Goal: Task Accomplishment & Management: Use online tool/utility

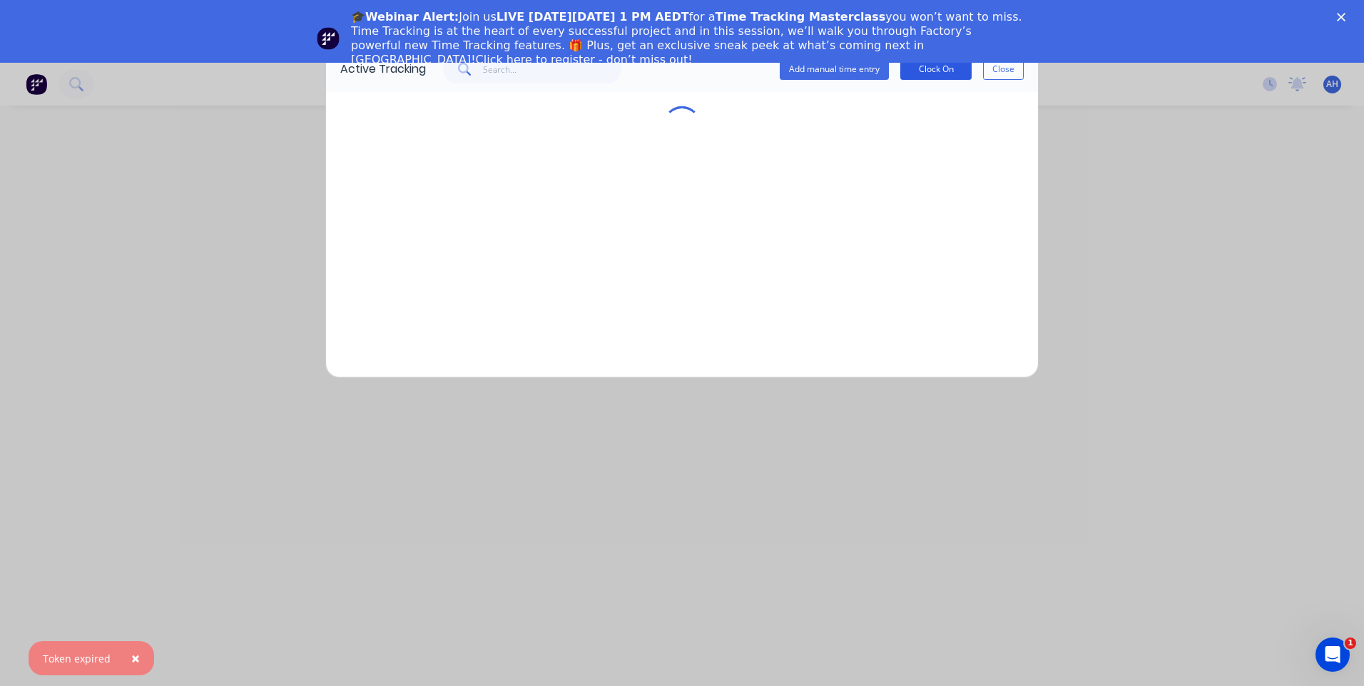
click at [940, 69] on button "Clock On" at bounding box center [935, 69] width 71 height 21
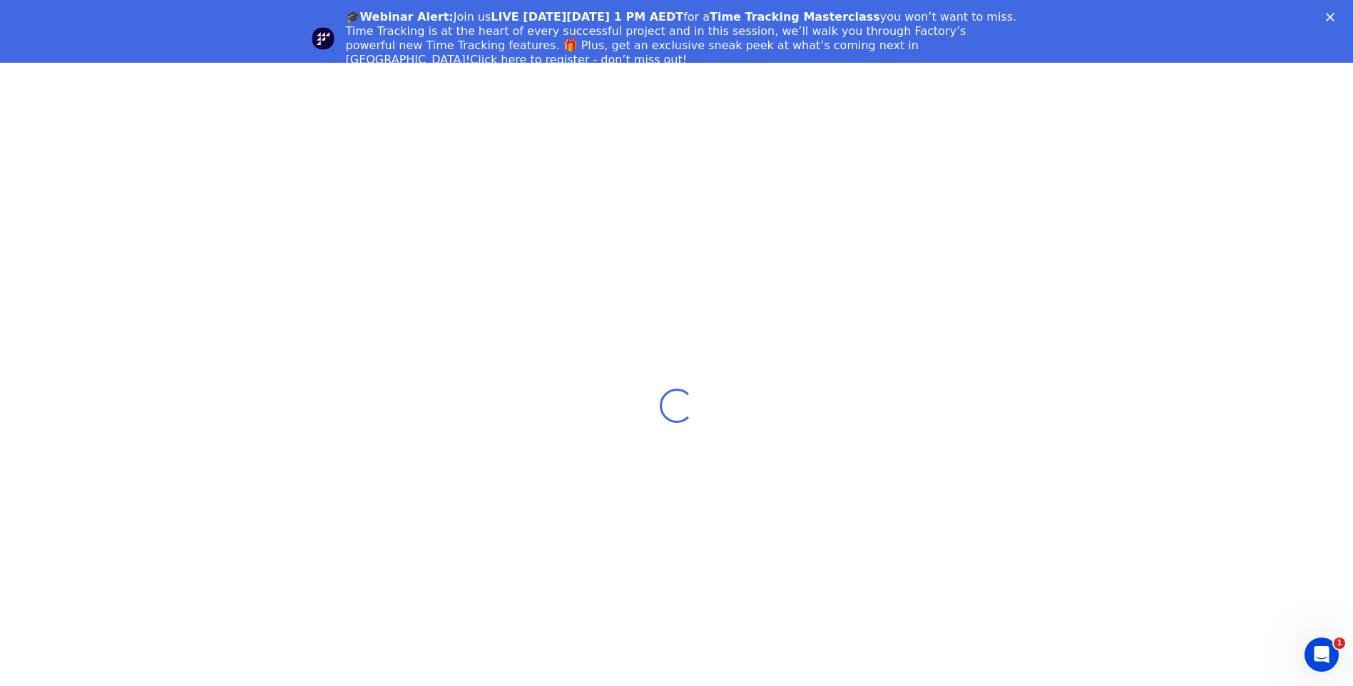
click at [718, 185] on div "Loading..." at bounding box center [676, 406] width 1353 height 686
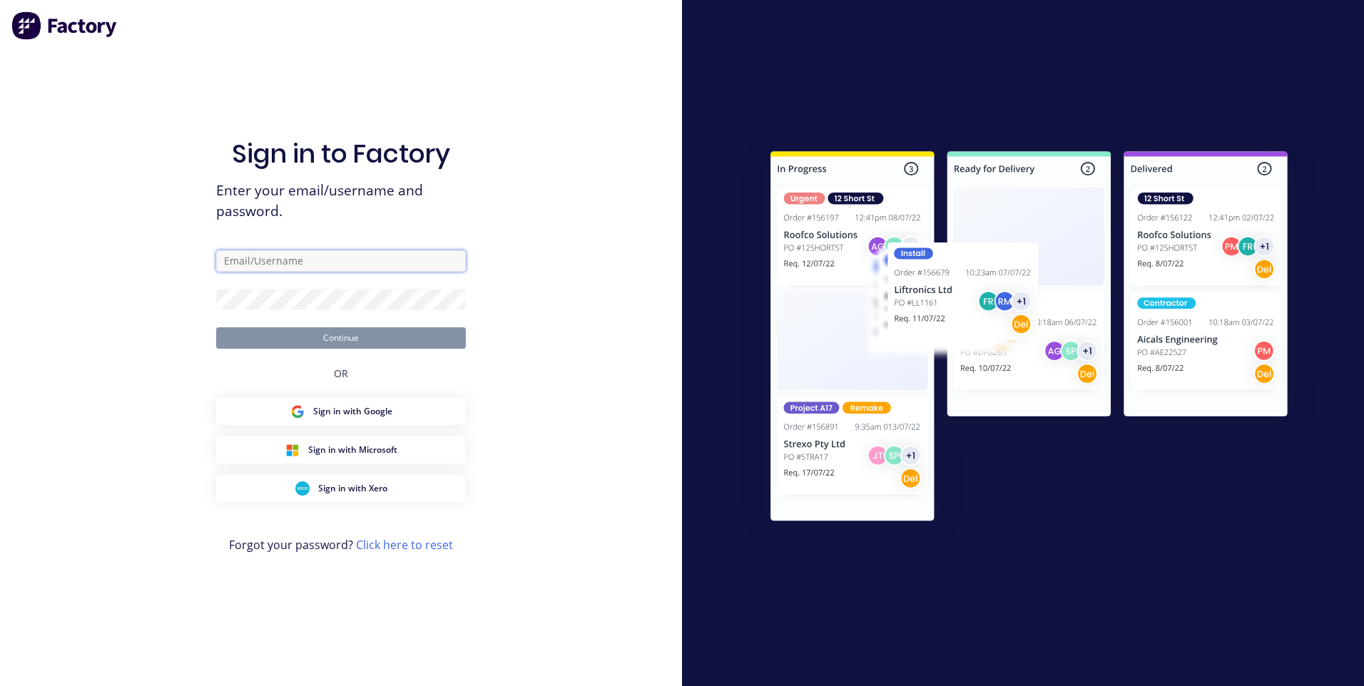
click at [329, 265] on input "text" at bounding box center [341, 260] width 250 height 21
type input "[EMAIL_ADDRESS][DOMAIN_NAME]"
click at [425, 347] on button "Continue" at bounding box center [341, 337] width 250 height 21
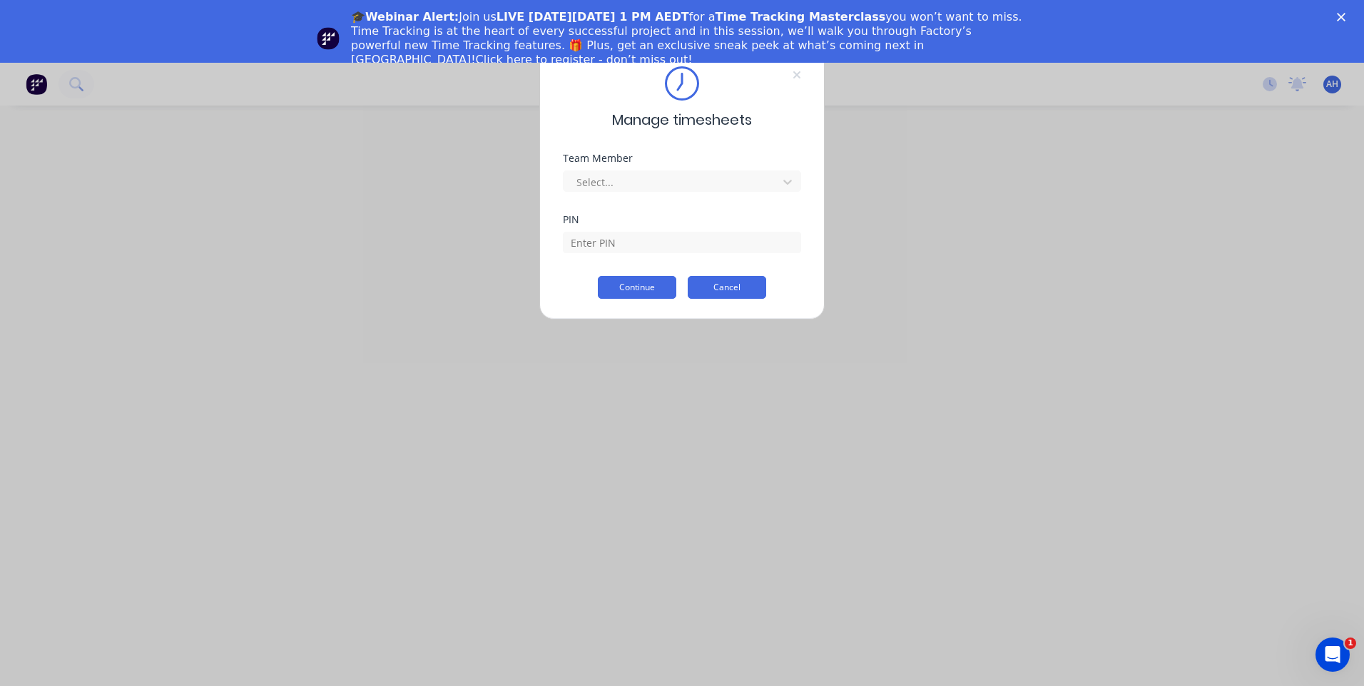
click at [741, 287] on button "Cancel" at bounding box center [727, 287] width 78 height 23
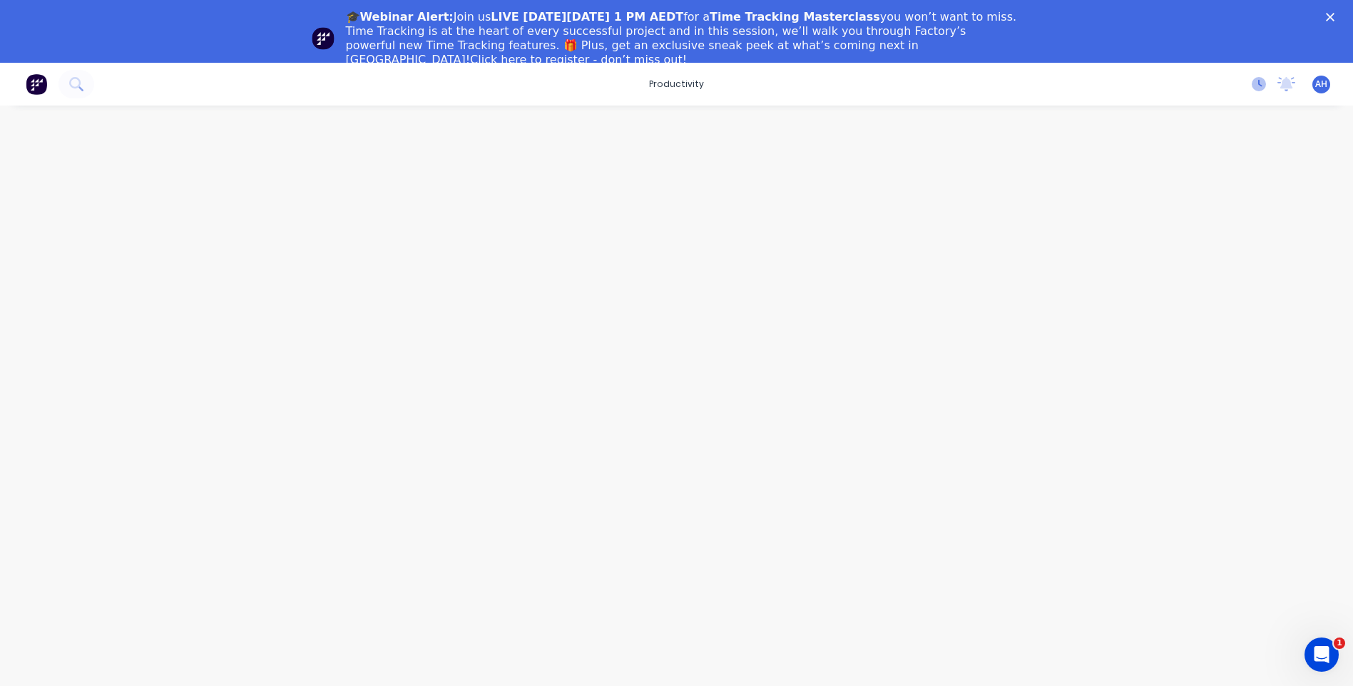
click at [1255, 86] on icon at bounding box center [1259, 84] width 14 height 14
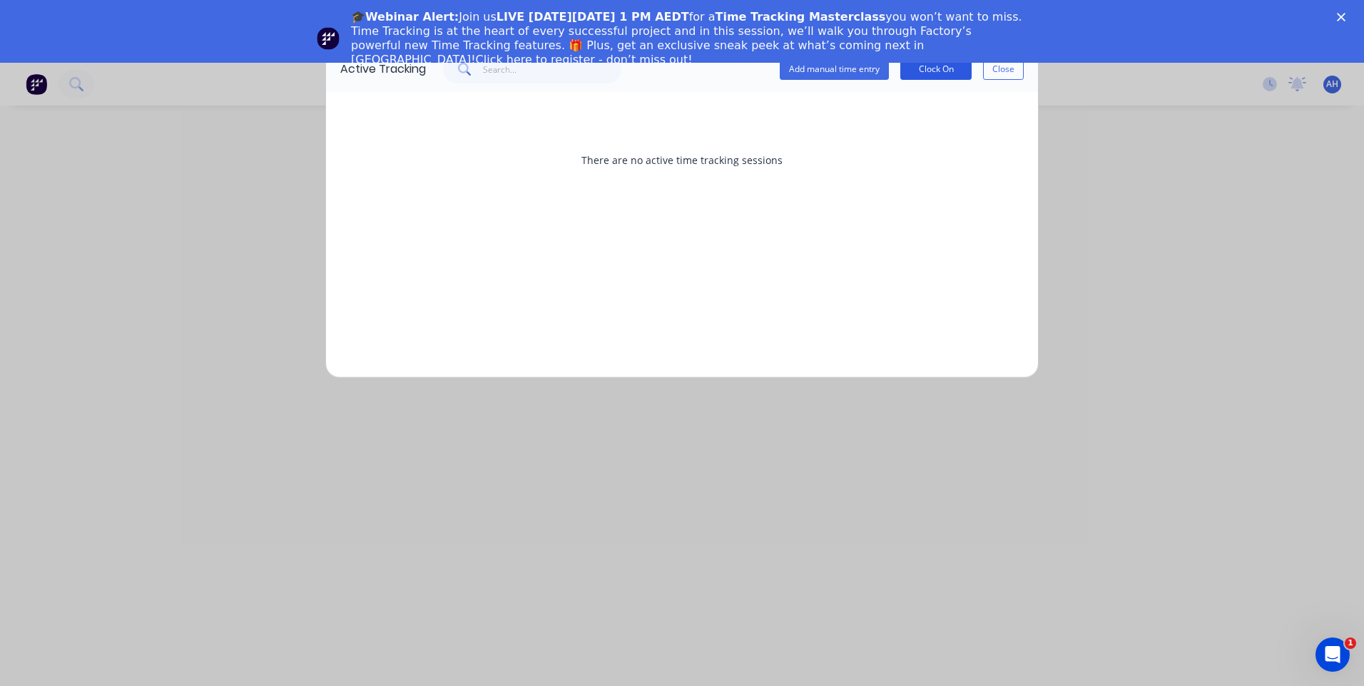
click at [929, 71] on button "Clock On" at bounding box center [935, 69] width 71 height 21
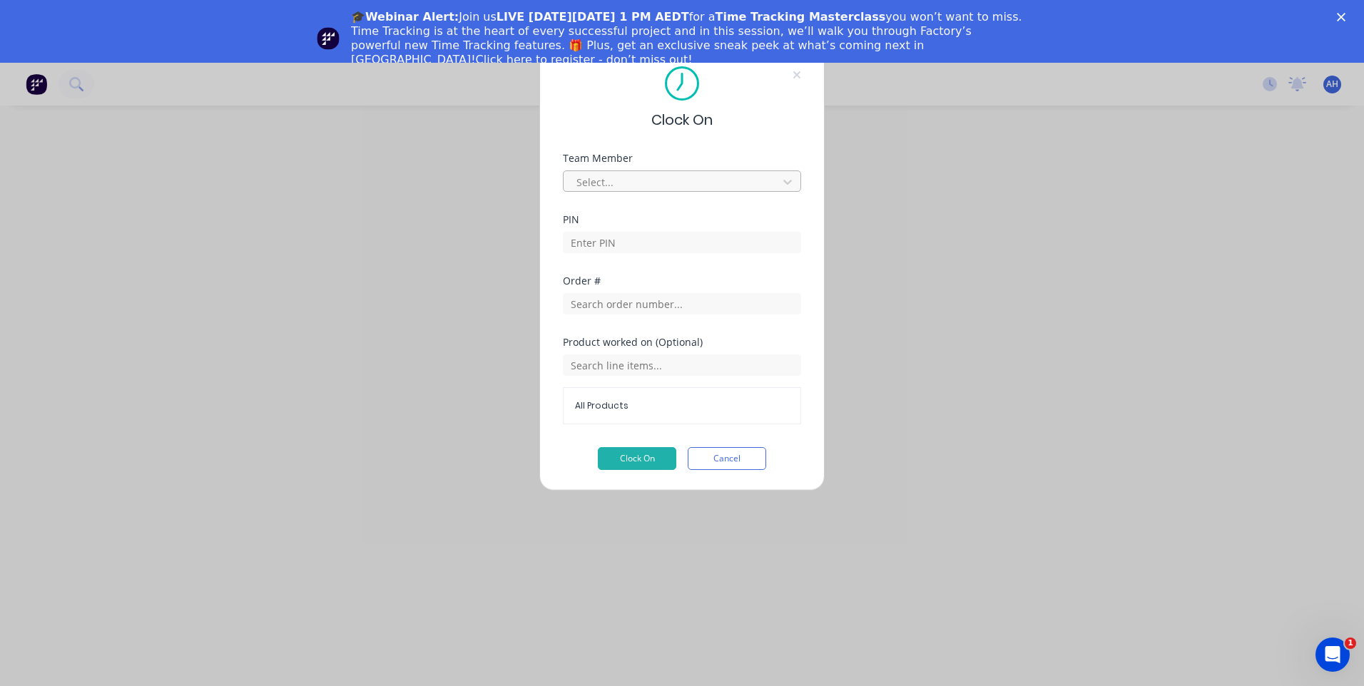
click at [733, 188] on div at bounding box center [672, 182] width 195 height 18
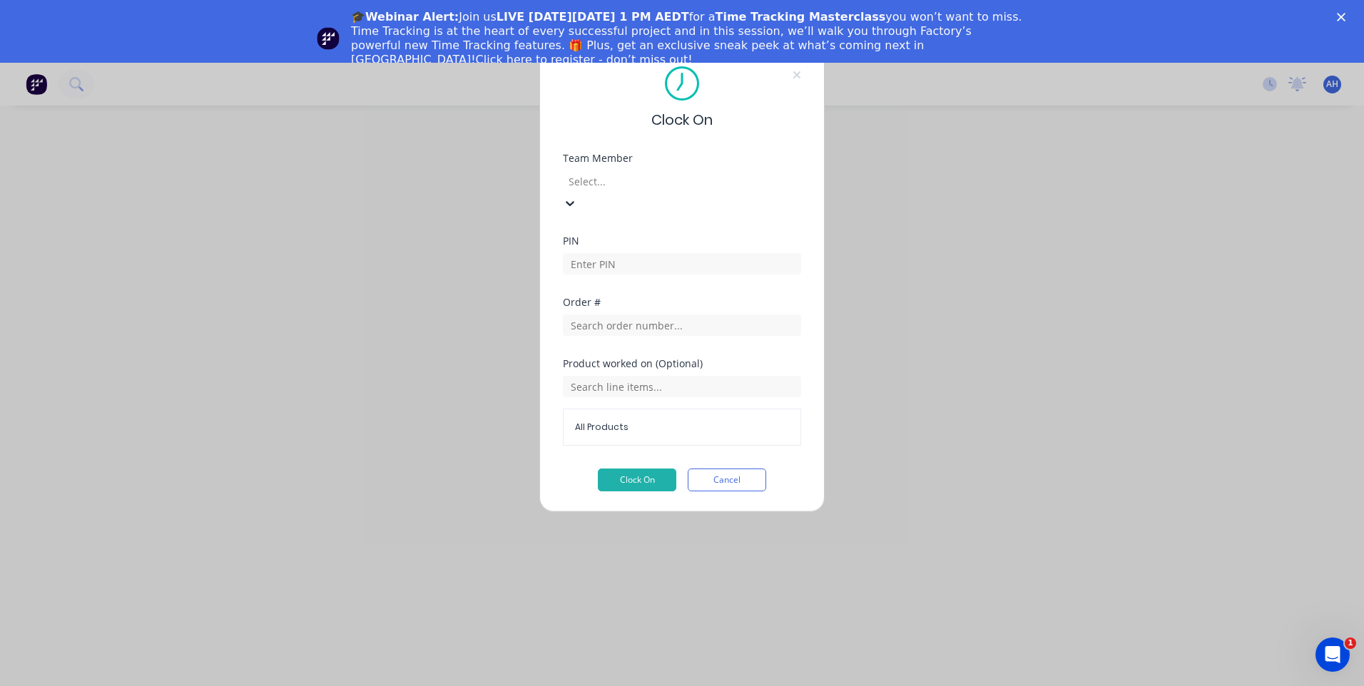
scroll to position [684, 0]
click at [649, 253] on input at bounding box center [682, 263] width 238 height 21
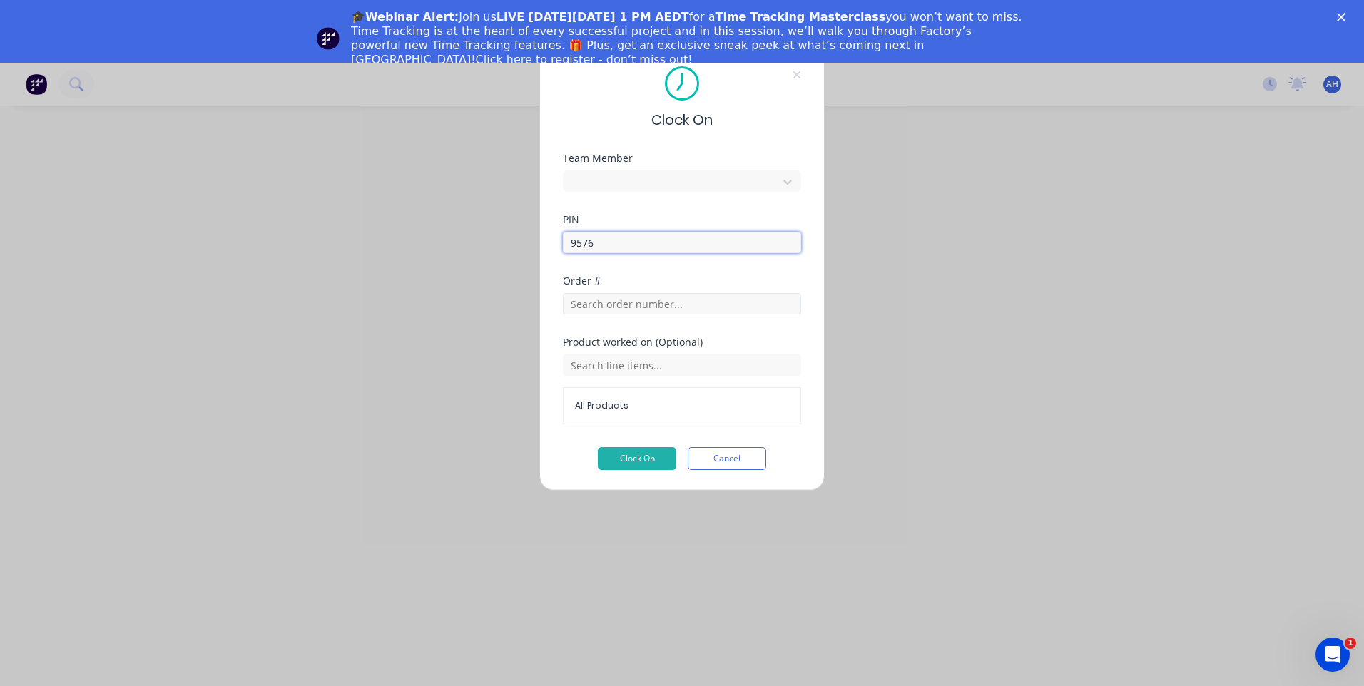
type input "9576"
click at [644, 298] on input "text" at bounding box center [682, 303] width 238 height 21
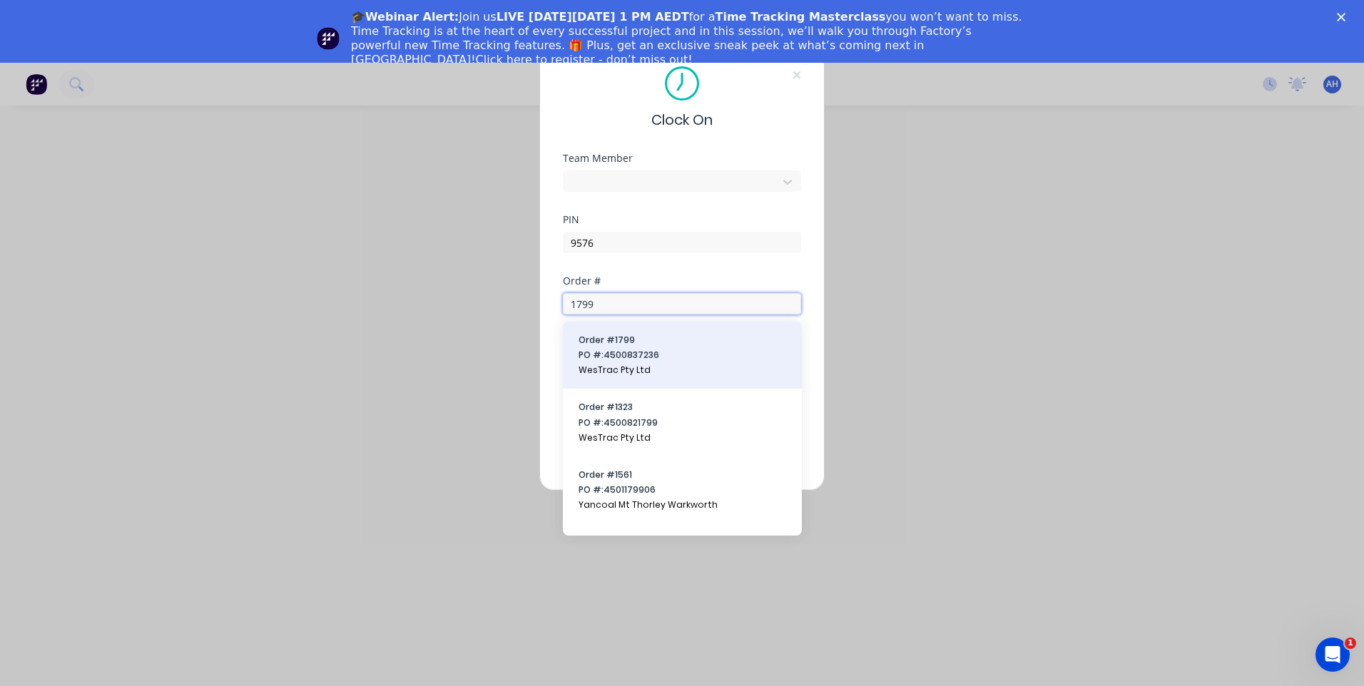
type input "1799"
click at [651, 350] on span "PO #: 4500837236" at bounding box center [683, 355] width 208 height 13
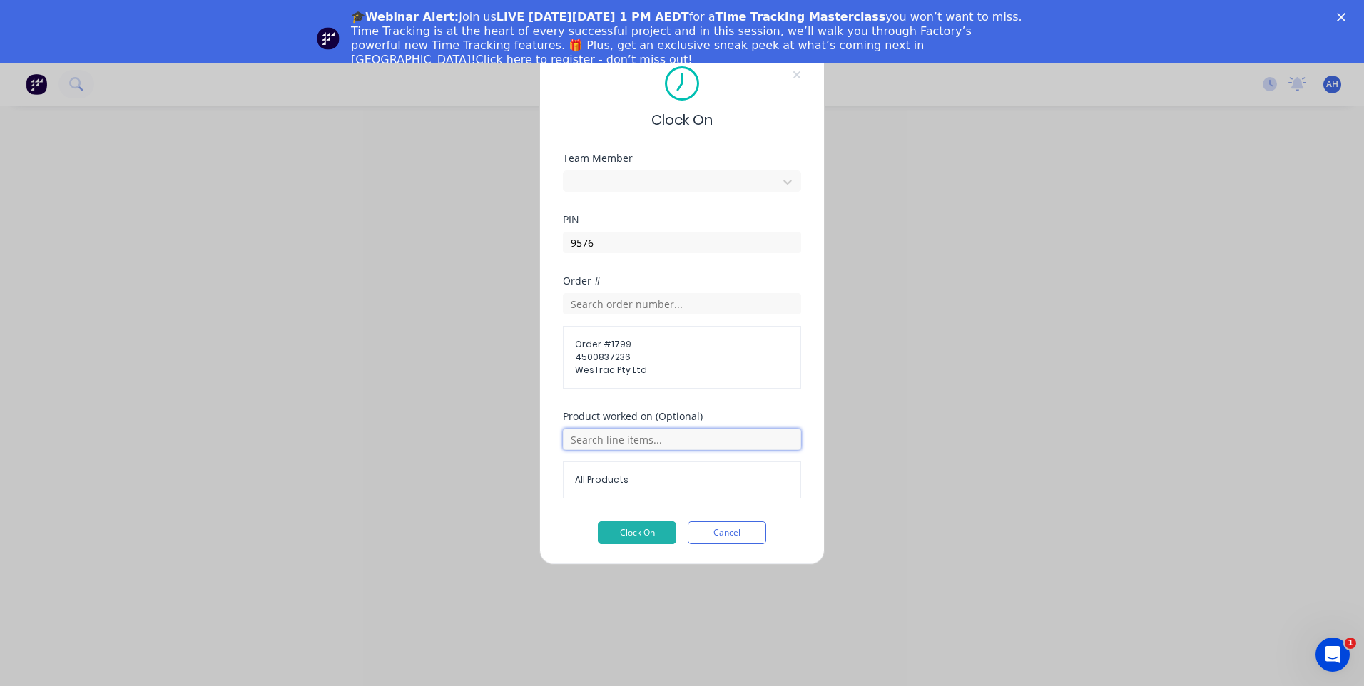
click at [609, 434] on input "text" at bounding box center [682, 439] width 238 height 21
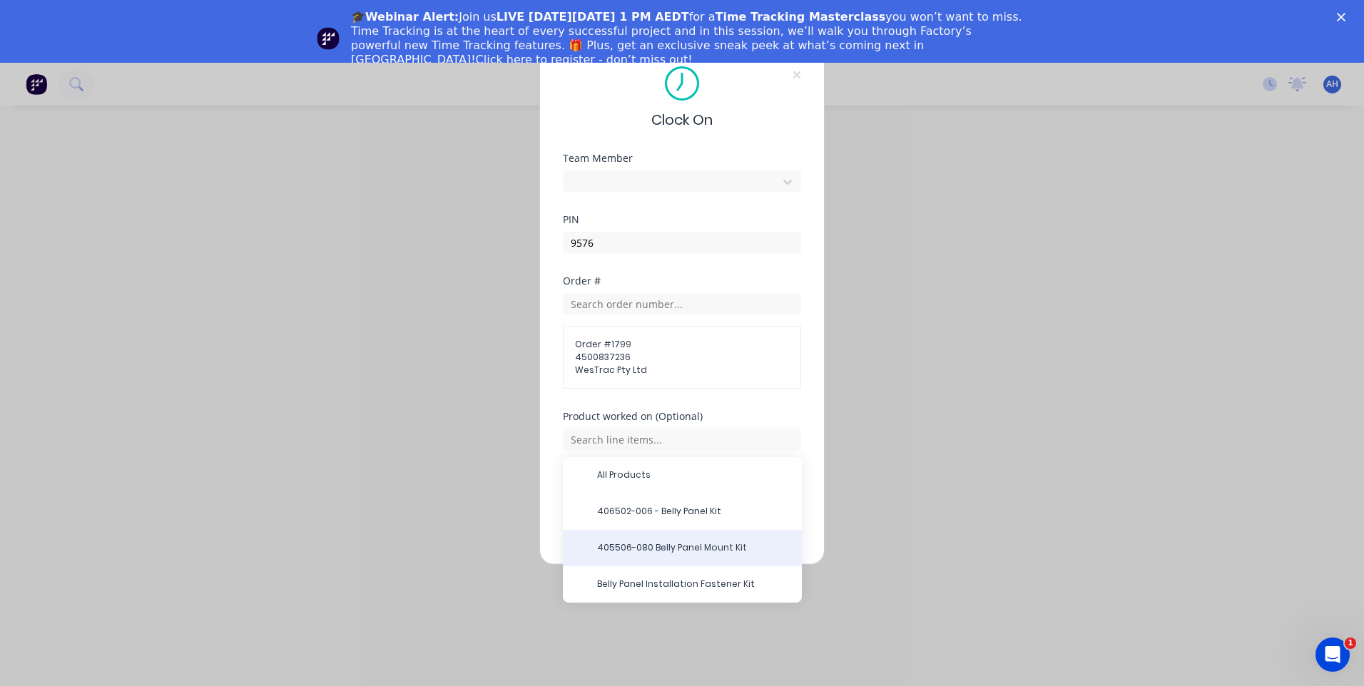
click at [692, 547] on span "405506-080 Belly Panel Mount Kit" at bounding box center [693, 548] width 193 height 13
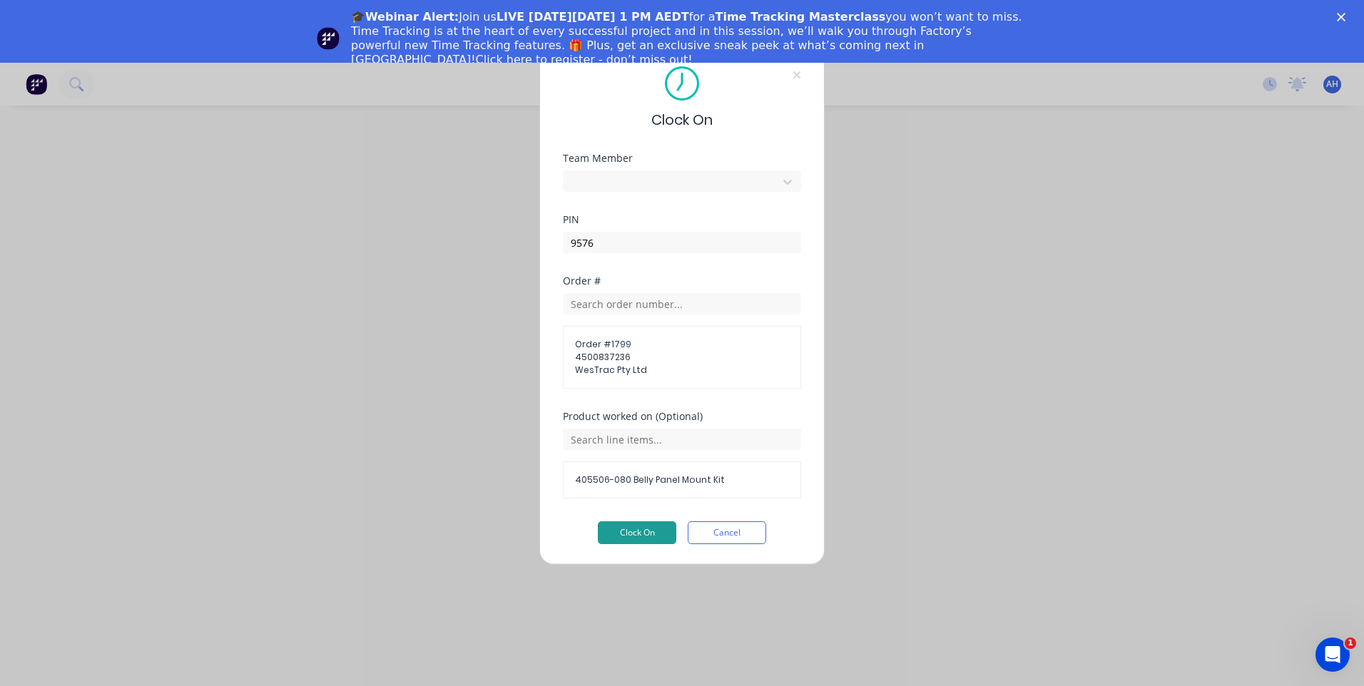
click at [631, 524] on button "Clock On" at bounding box center [637, 533] width 78 height 23
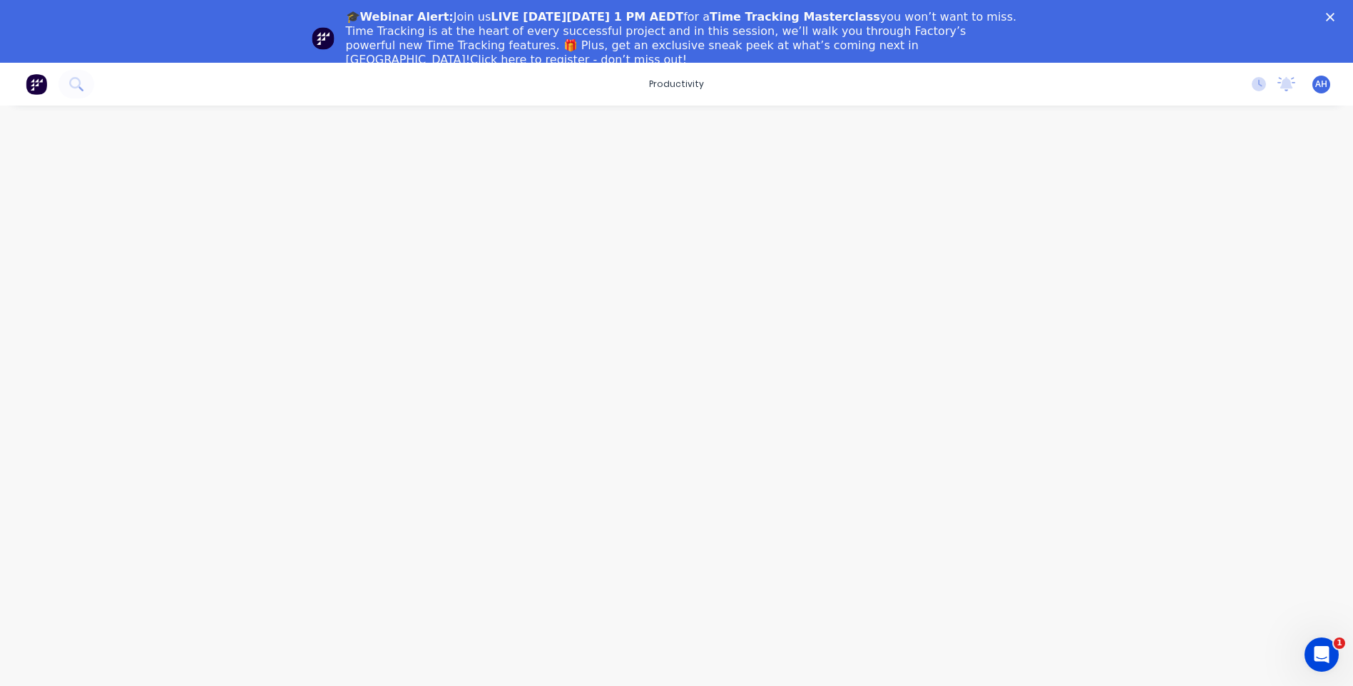
click at [33, 82] on img at bounding box center [36, 83] width 21 height 21
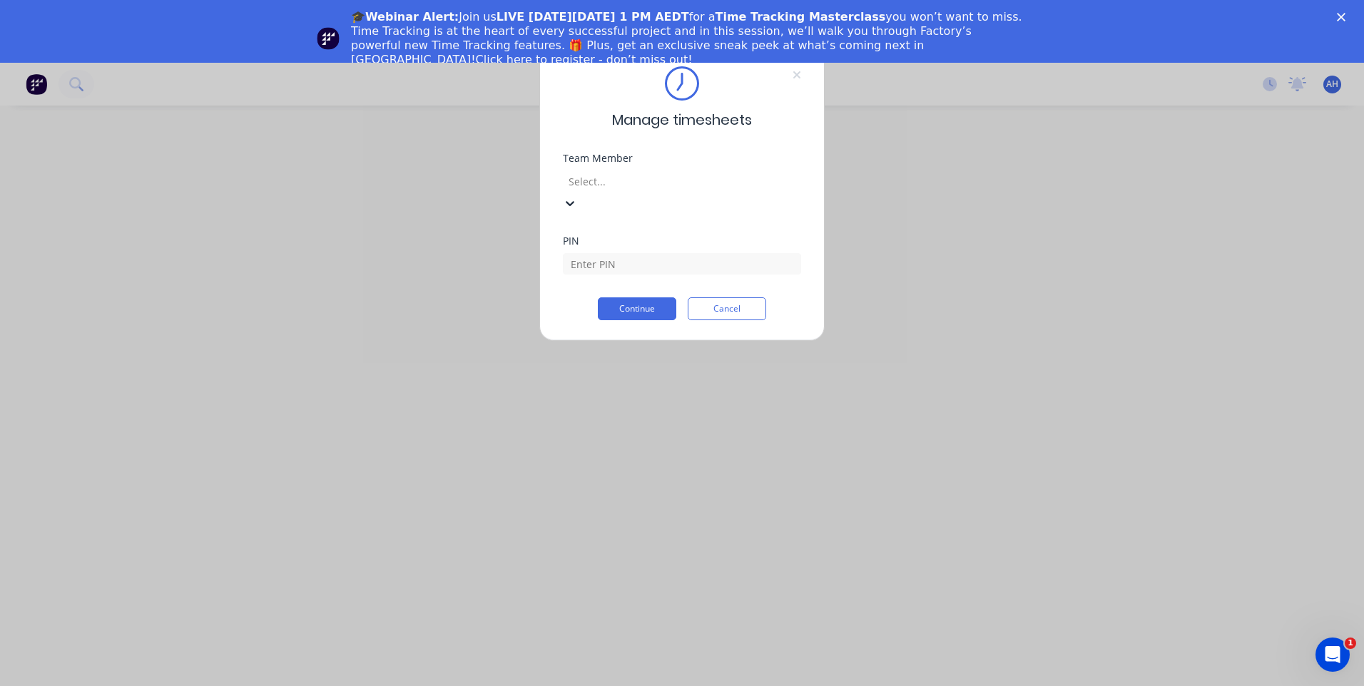
click at [705, 178] on div at bounding box center [669, 182] width 205 height 18
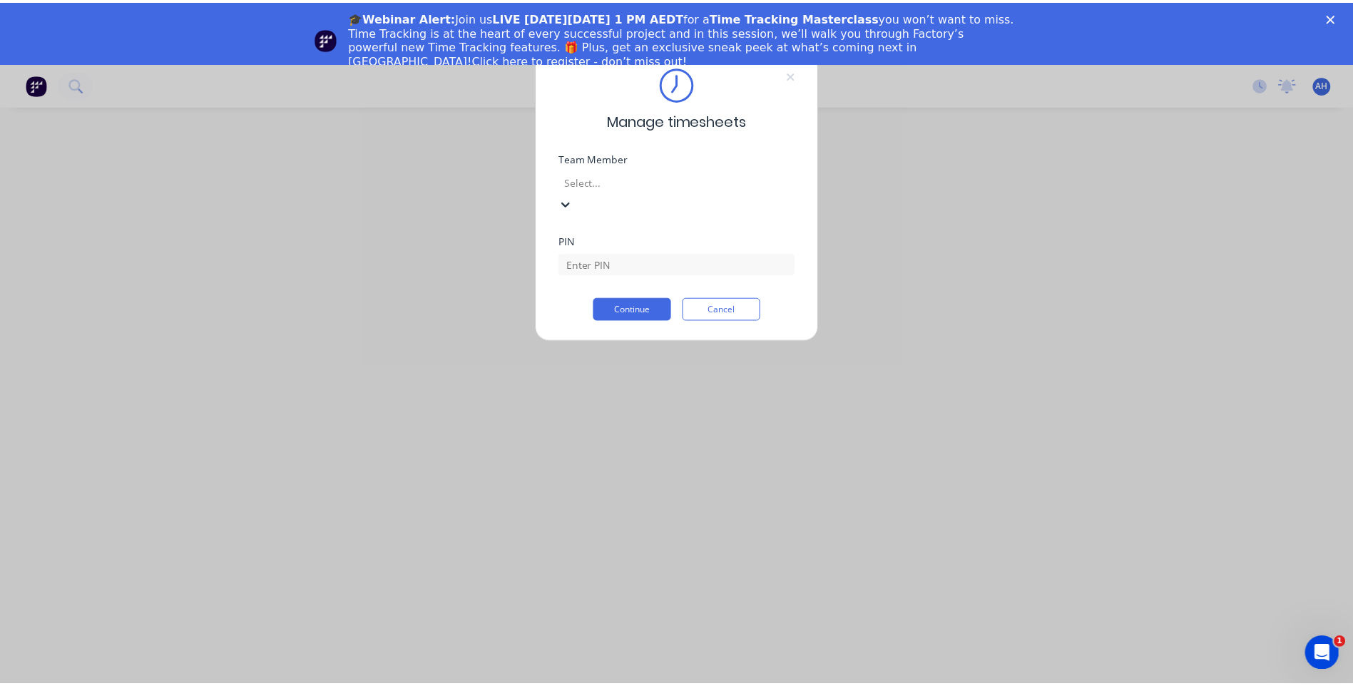
scroll to position [684, 0]
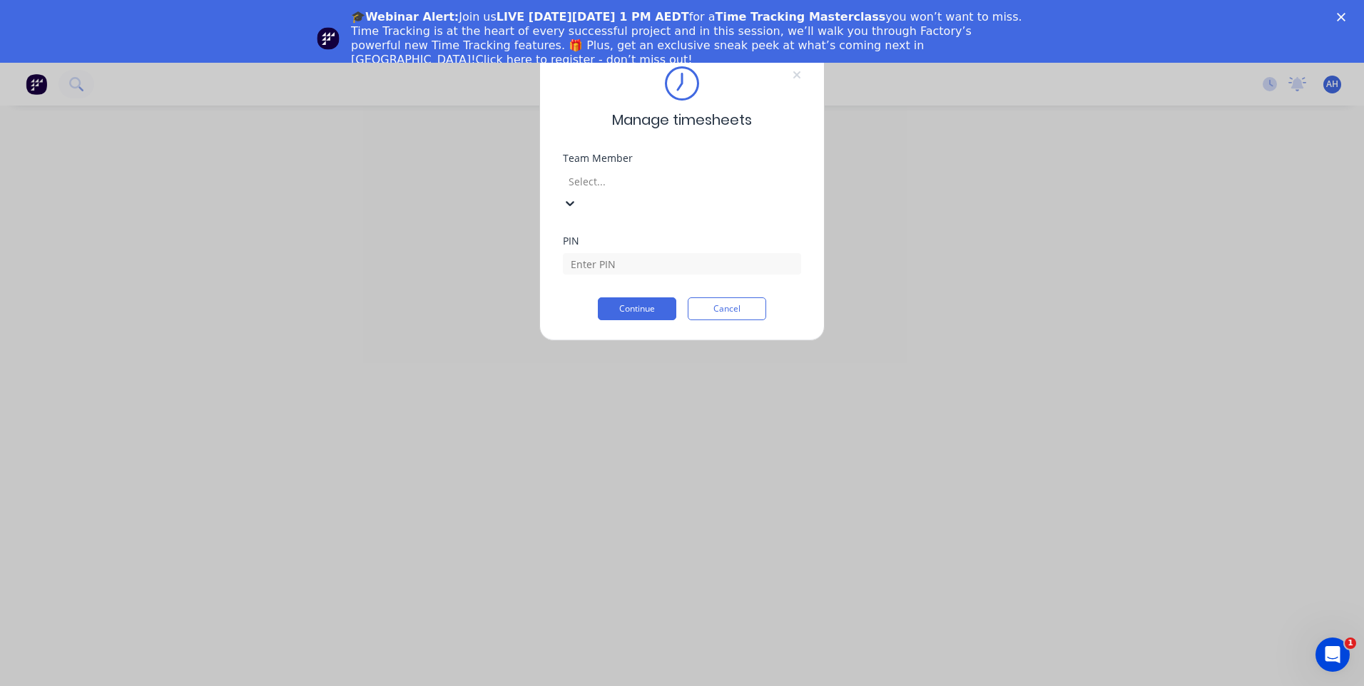
click at [647, 253] on input at bounding box center [682, 263] width 238 height 21
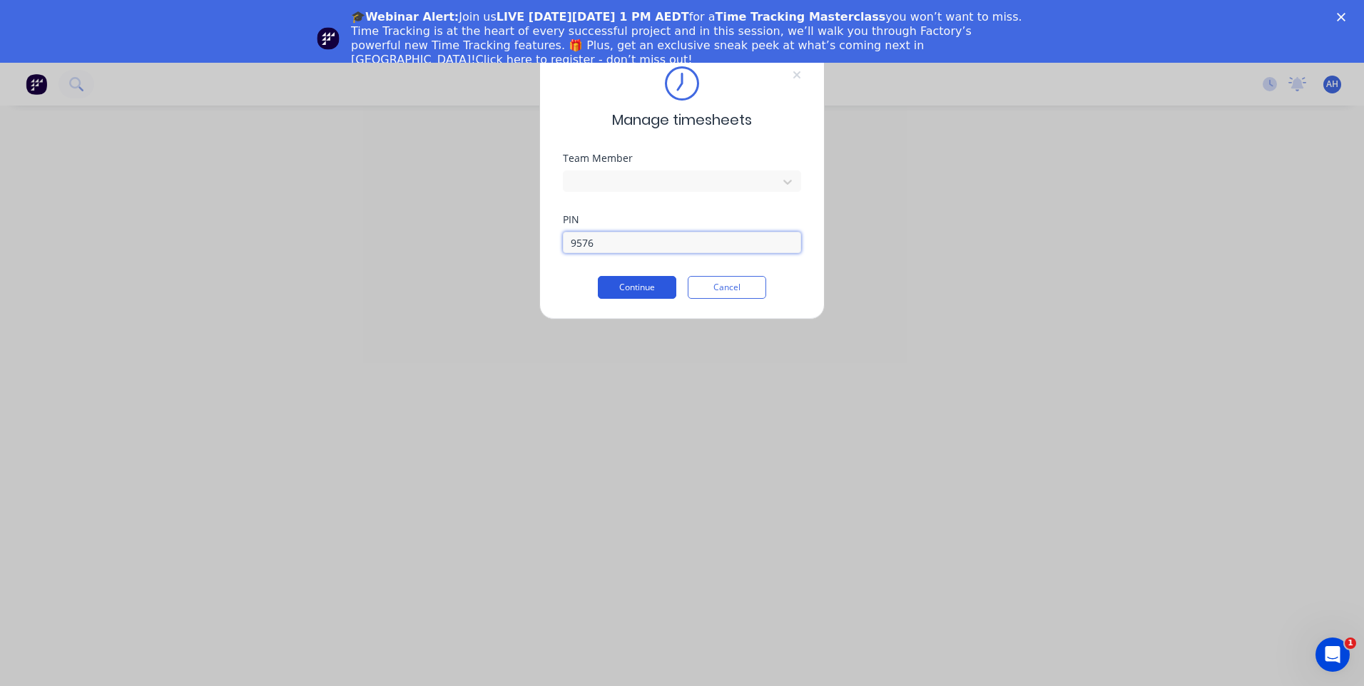
type input "9576"
click at [637, 287] on button "Continue" at bounding box center [637, 287] width 78 height 23
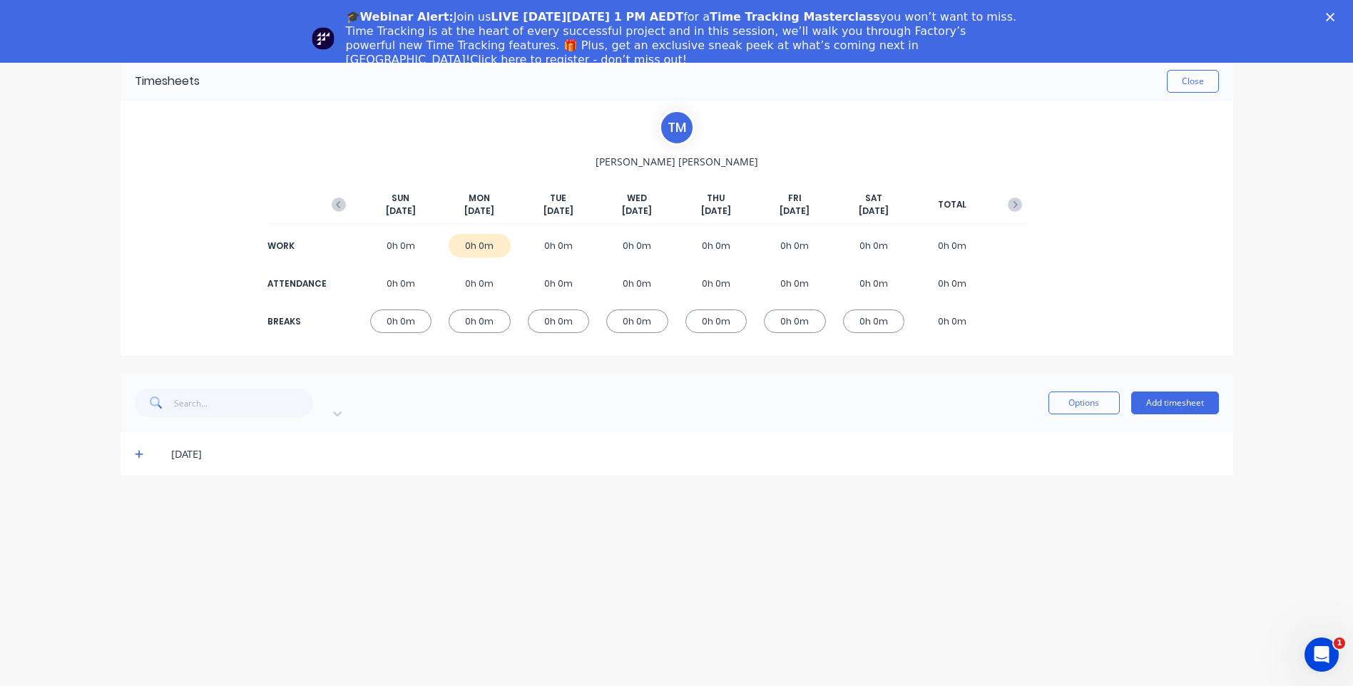
scroll to position [63, 0]
click at [336, 208] on icon "button" at bounding box center [339, 204] width 14 height 14
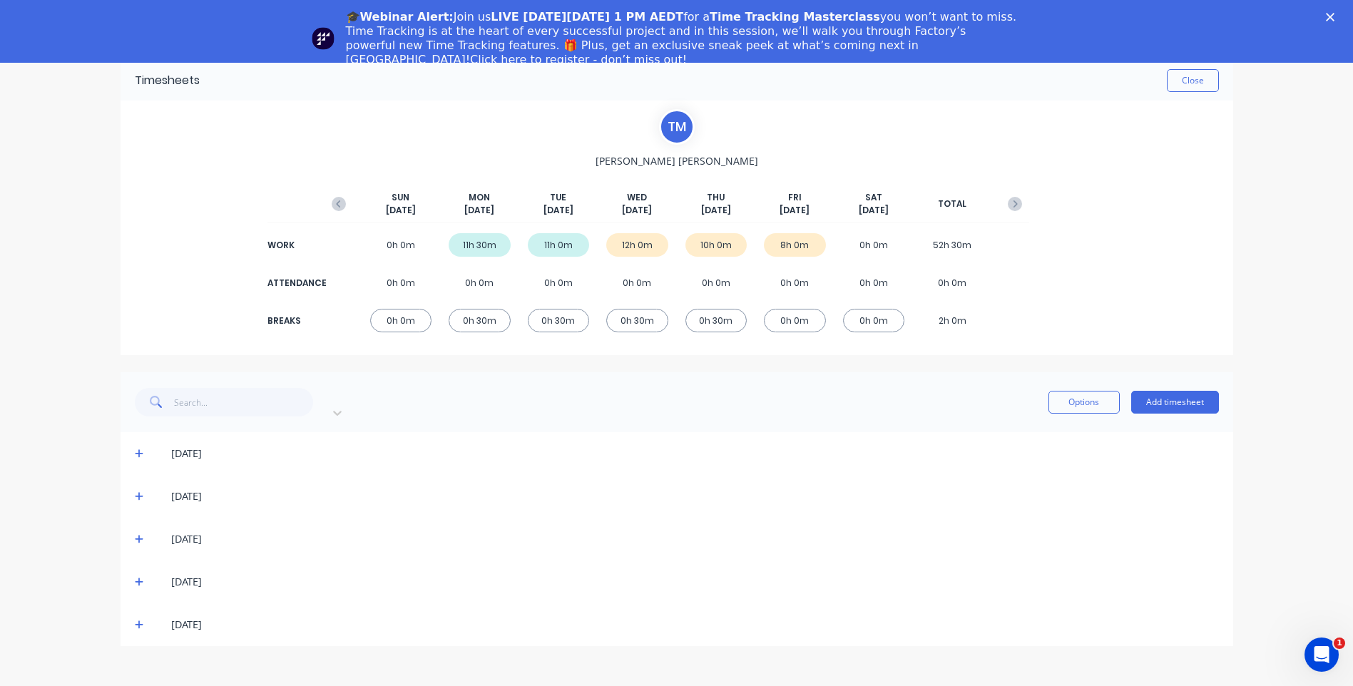
click at [137, 621] on icon at bounding box center [139, 625] width 9 height 9
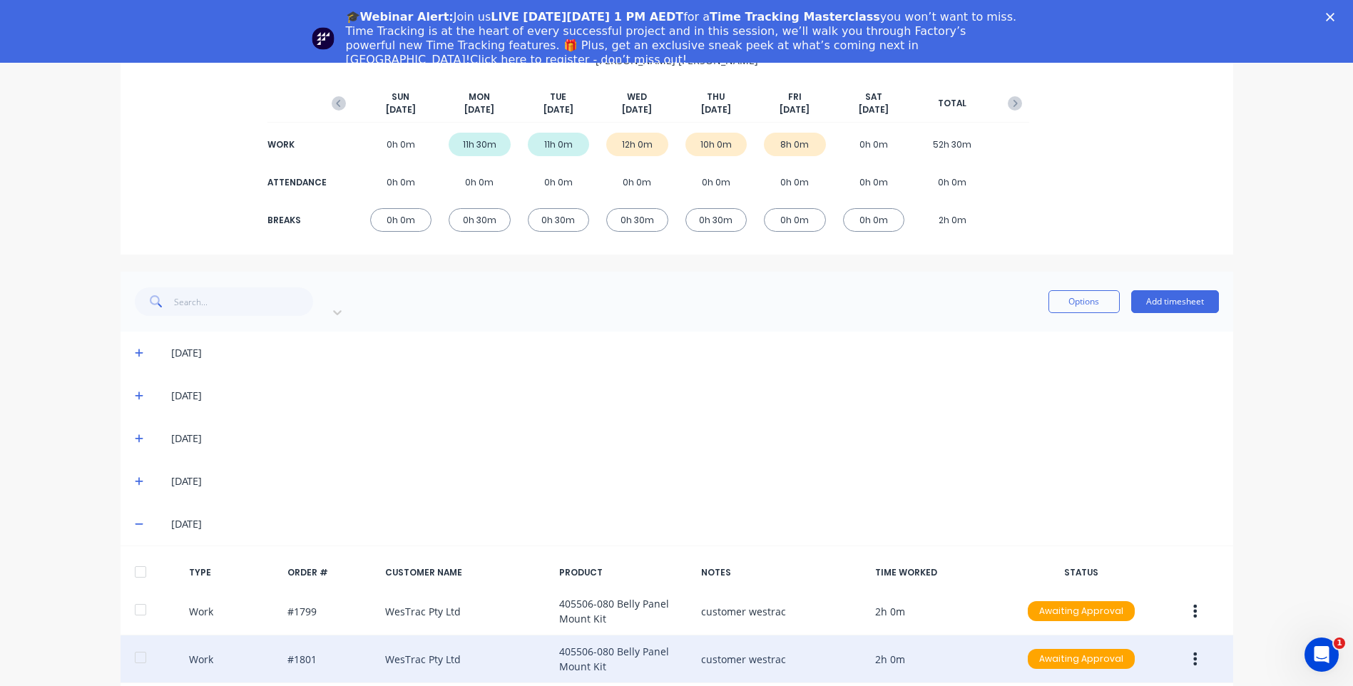
scroll to position [253, 0]
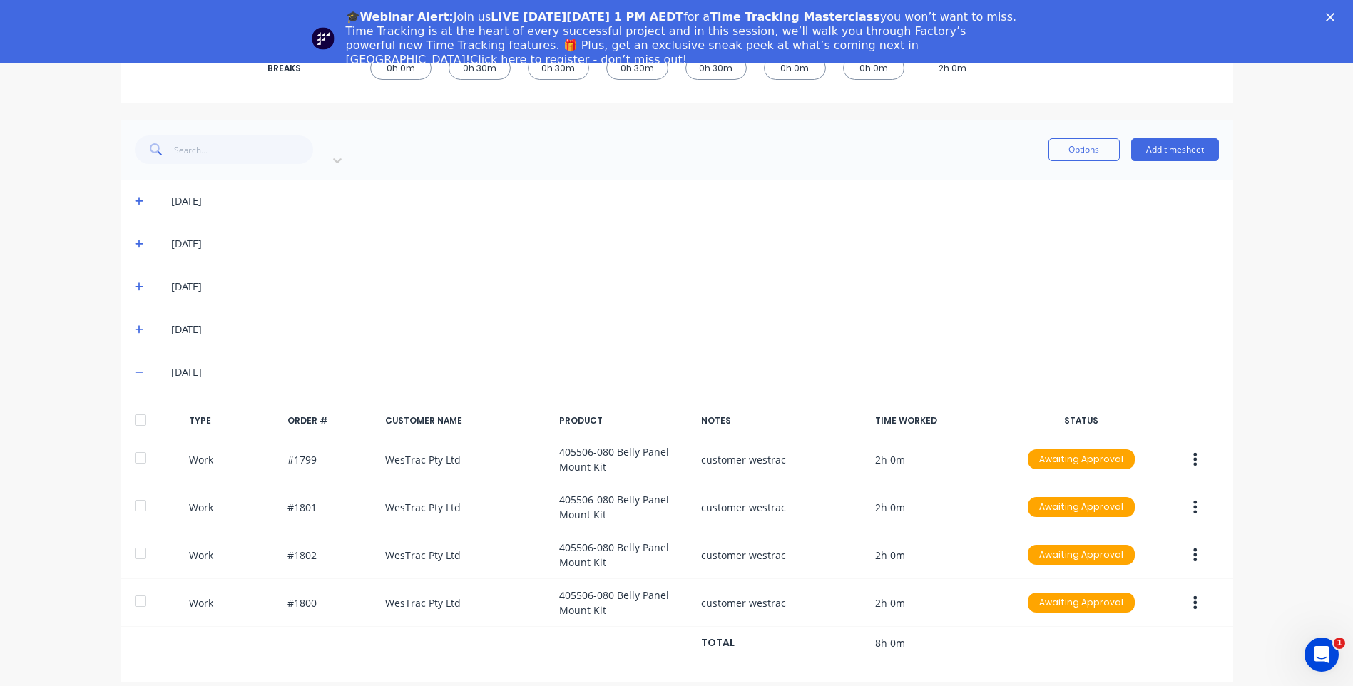
click at [137, 325] on icon at bounding box center [139, 330] width 9 height 10
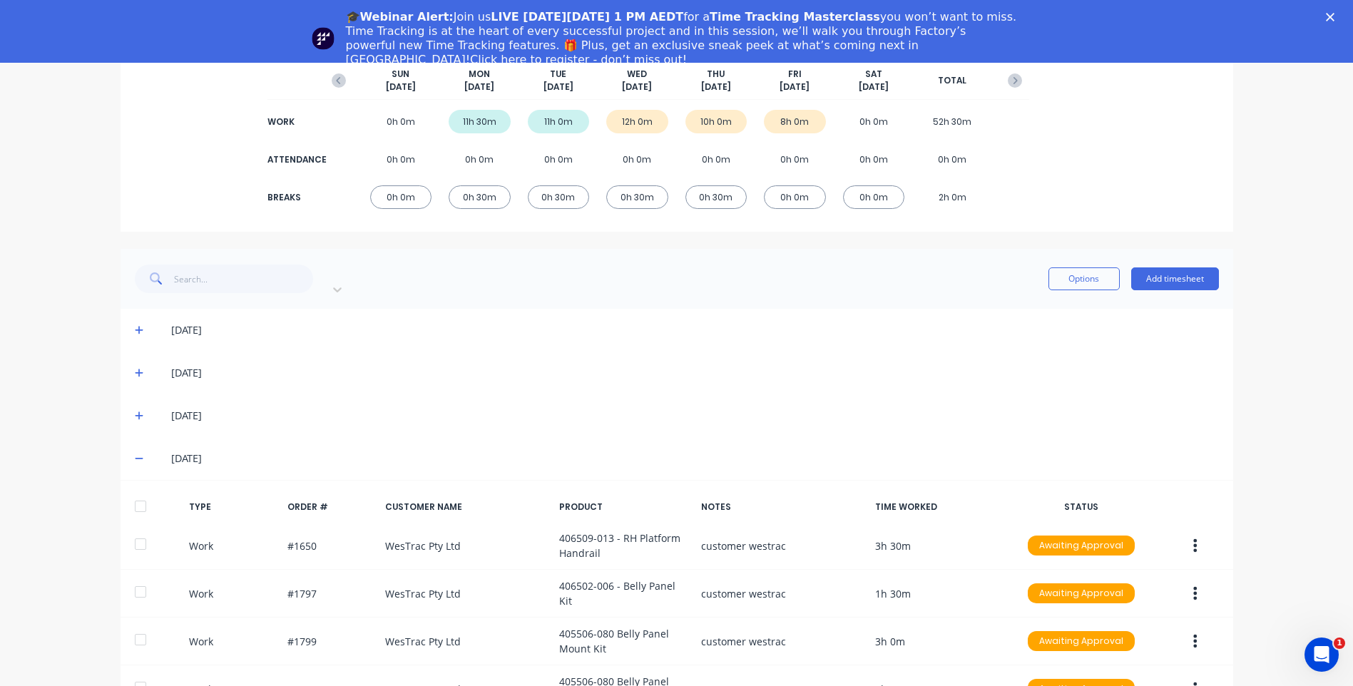
scroll to position [0, 0]
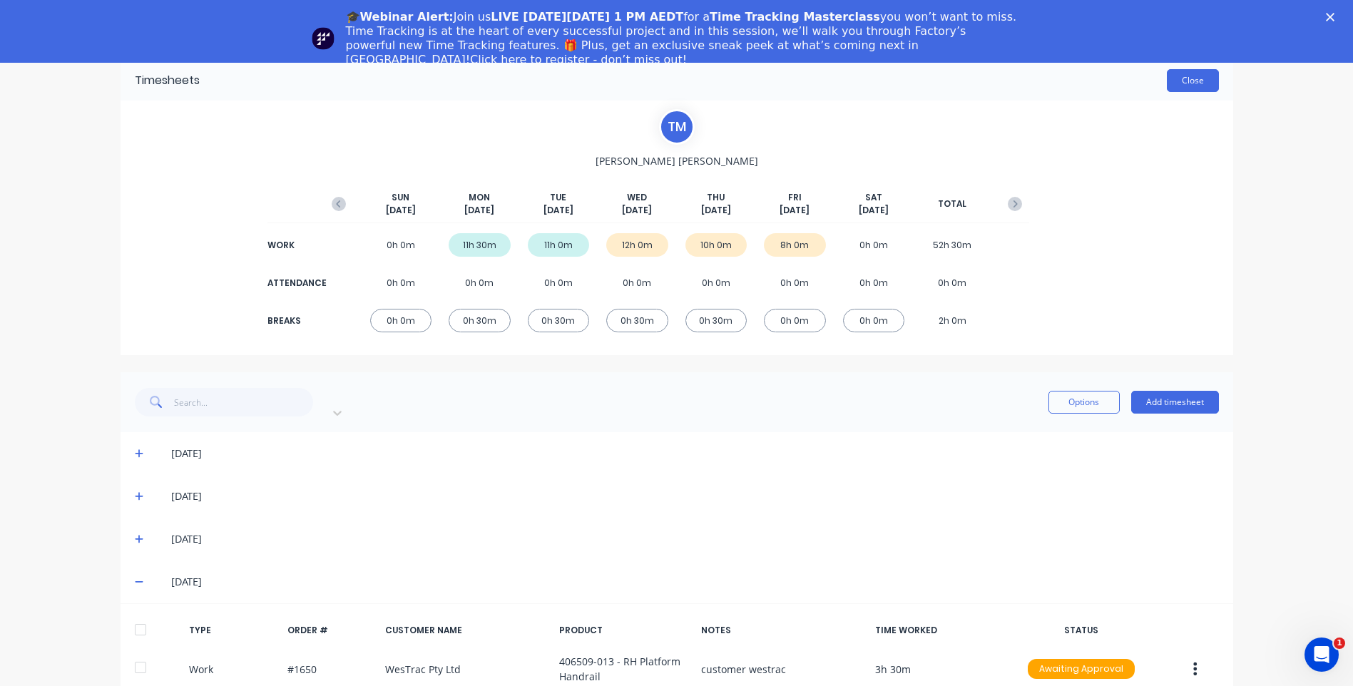
click at [1192, 70] on button "Close" at bounding box center [1193, 80] width 52 height 23
